Goal: Task Accomplishment & Management: Use online tool/utility

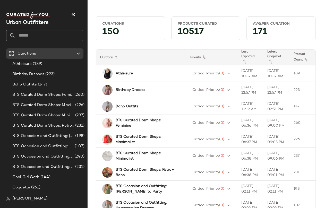
click at [26, 37] on input "text" at bounding box center [49, 35] width 68 height 11
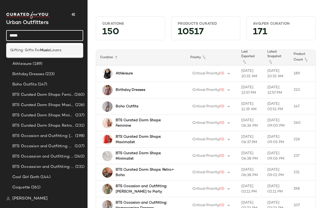
type input "*****"
click at [48, 50] on b "Music" at bounding box center [45, 50] width 10 height 5
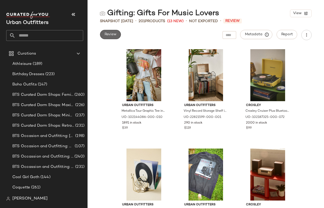
click at [114, 37] on button "Review" at bounding box center [110, 34] width 21 height 9
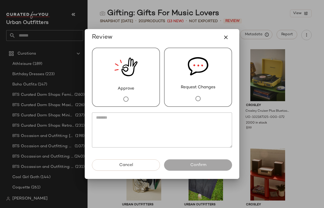
click at [140, 78] on div "Approve" at bounding box center [126, 77] width 68 height 59
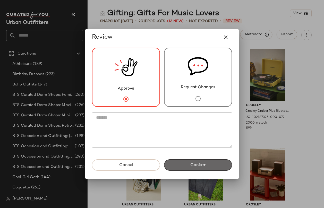
click at [198, 165] on span "Confirm" at bounding box center [198, 165] width 16 height 5
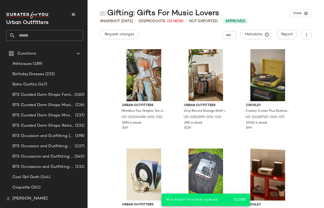
click at [51, 34] on input "text" at bounding box center [49, 35] width 68 height 11
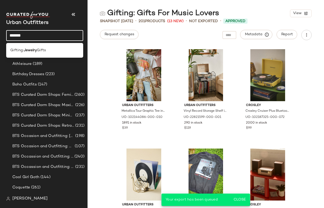
type input "*******"
click at [68, 49] on div "Gifting: Jewelry Gifts" at bounding box center [44, 50] width 69 height 5
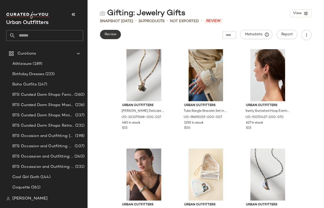
click at [110, 36] on span "Review" at bounding box center [110, 34] width 12 height 4
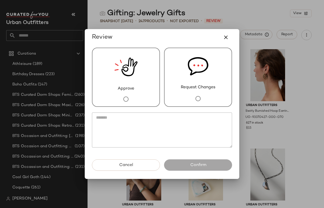
click at [135, 75] on img at bounding box center [125, 67] width 23 height 38
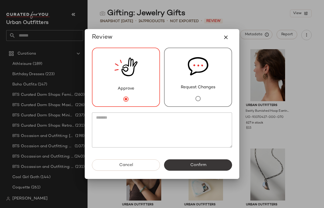
click at [194, 162] on button "Confirm" at bounding box center [198, 164] width 68 height 11
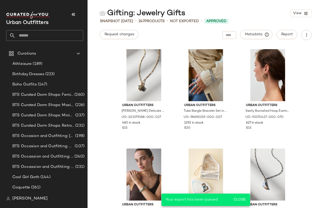
click at [37, 37] on input "text" at bounding box center [49, 35] width 68 height 11
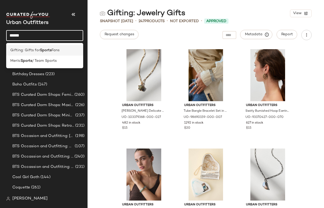
type input "******"
click at [63, 49] on div "Gifting: Gifts for Sports Fans" at bounding box center [44, 50] width 69 height 5
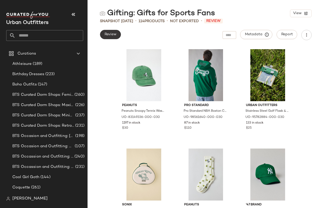
click at [109, 34] on span "Review" at bounding box center [110, 34] width 12 height 4
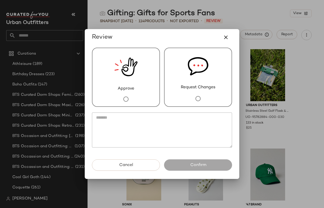
click at [135, 90] on div "Approve" at bounding box center [126, 77] width 68 height 59
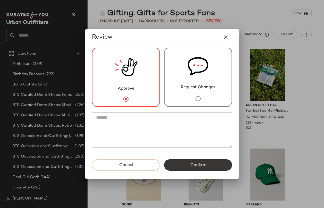
click at [195, 163] on span "Confirm" at bounding box center [198, 165] width 16 height 5
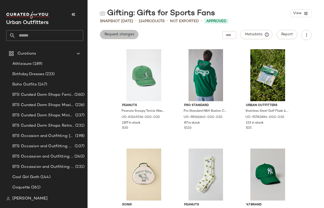
click at [131, 33] on span "Request changes" at bounding box center [119, 34] width 30 height 4
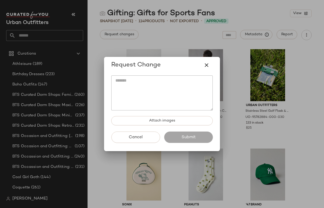
click at [151, 82] on textarea at bounding box center [161, 92] width 101 height 35
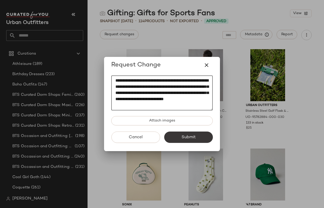
type textarea "**********"
click at [208, 132] on button "Submit" at bounding box center [188, 137] width 49 height 11
